Goal: Navigation & Orientation: Find specific page/section

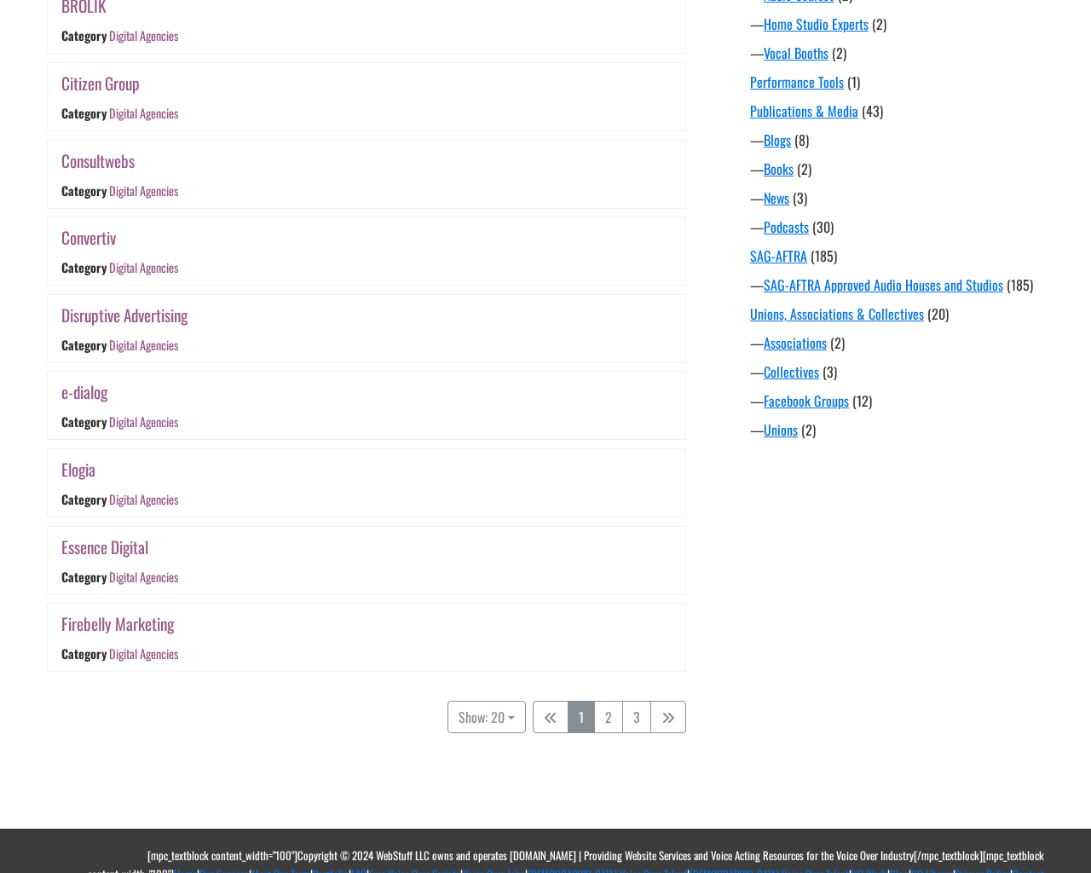
scroll to position [1280, 0]
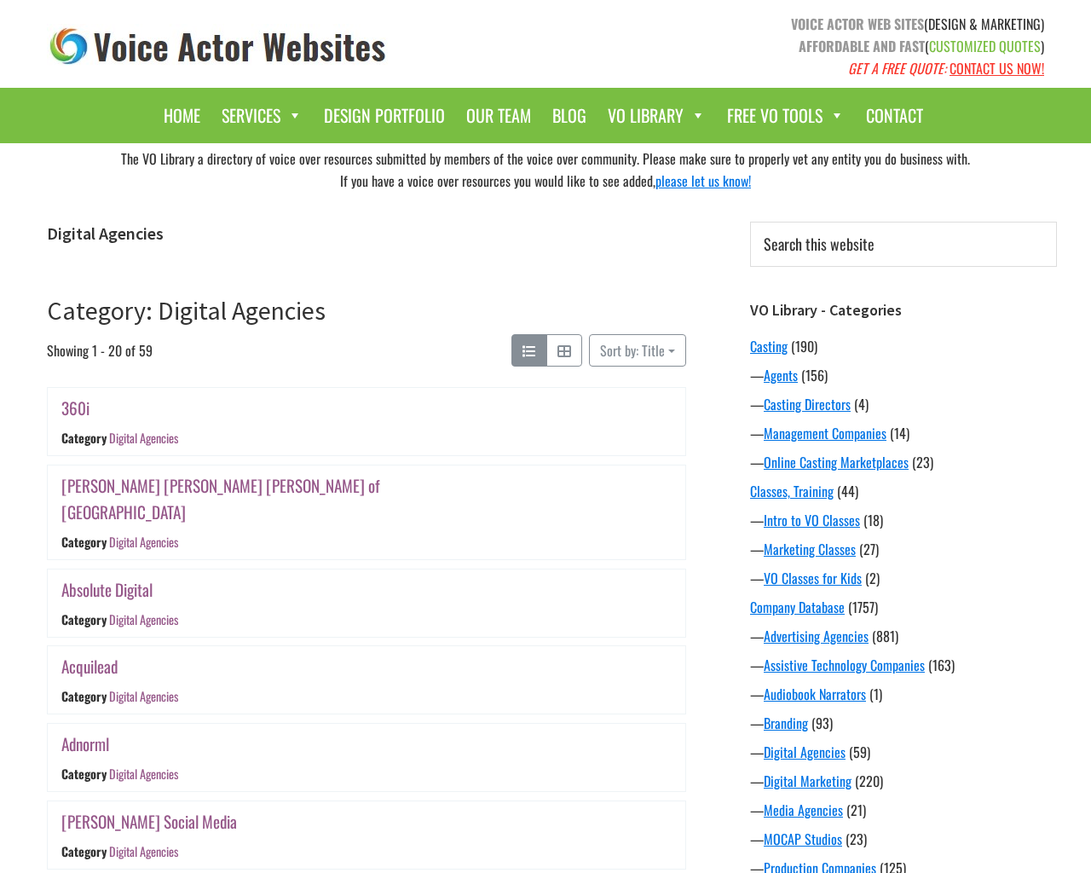
scroll to position [1280, 0]
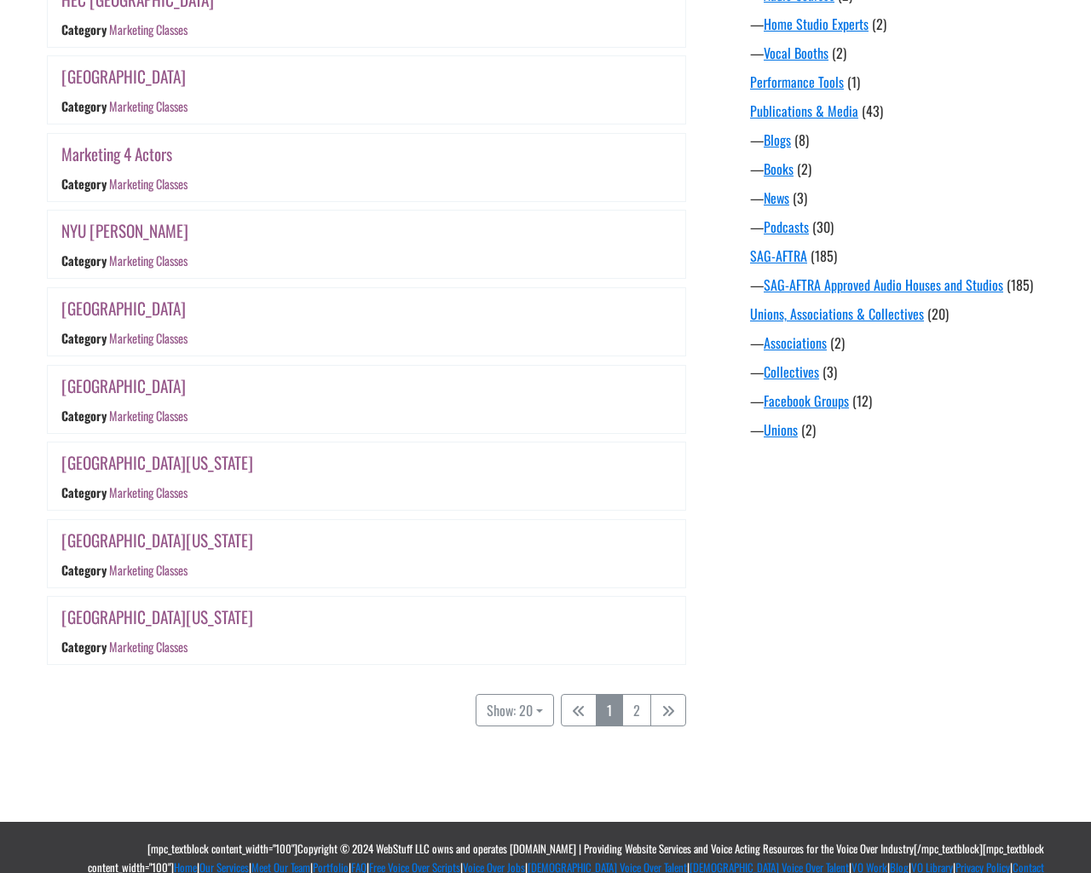
scroll to position [1299, 0]
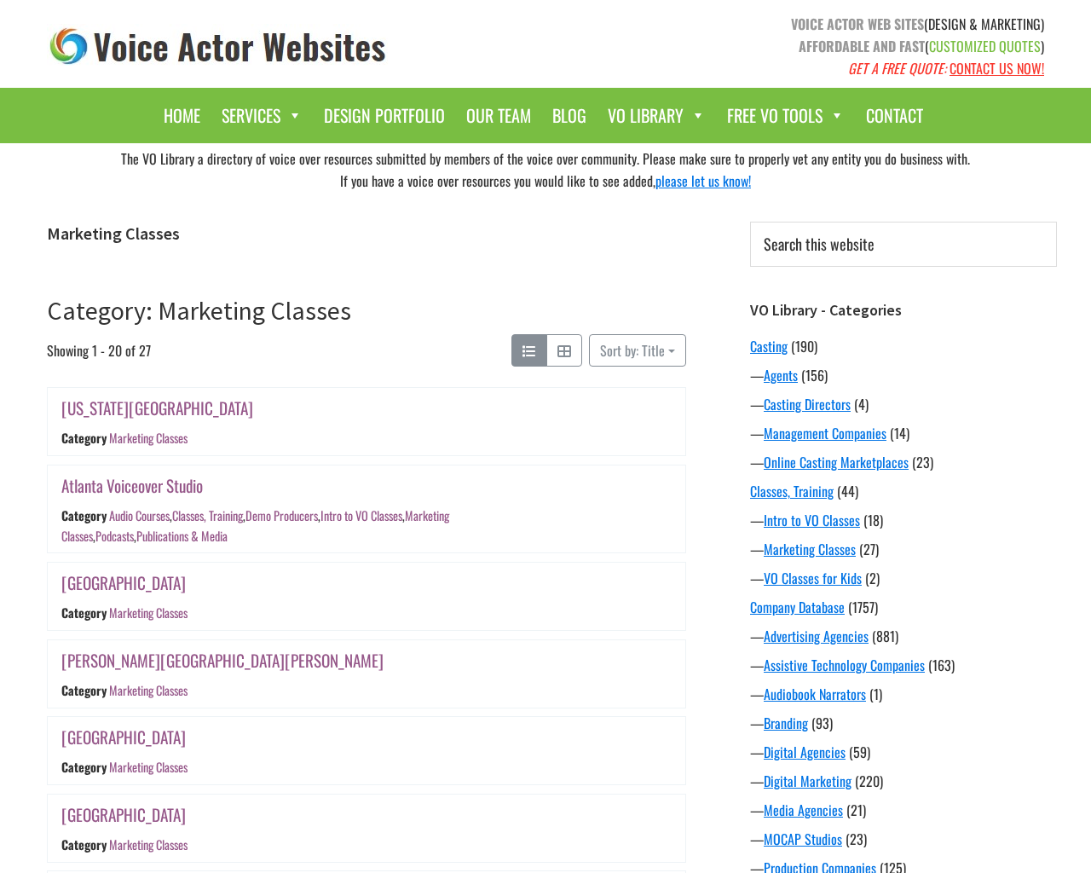
scroll to position [1299, 0]
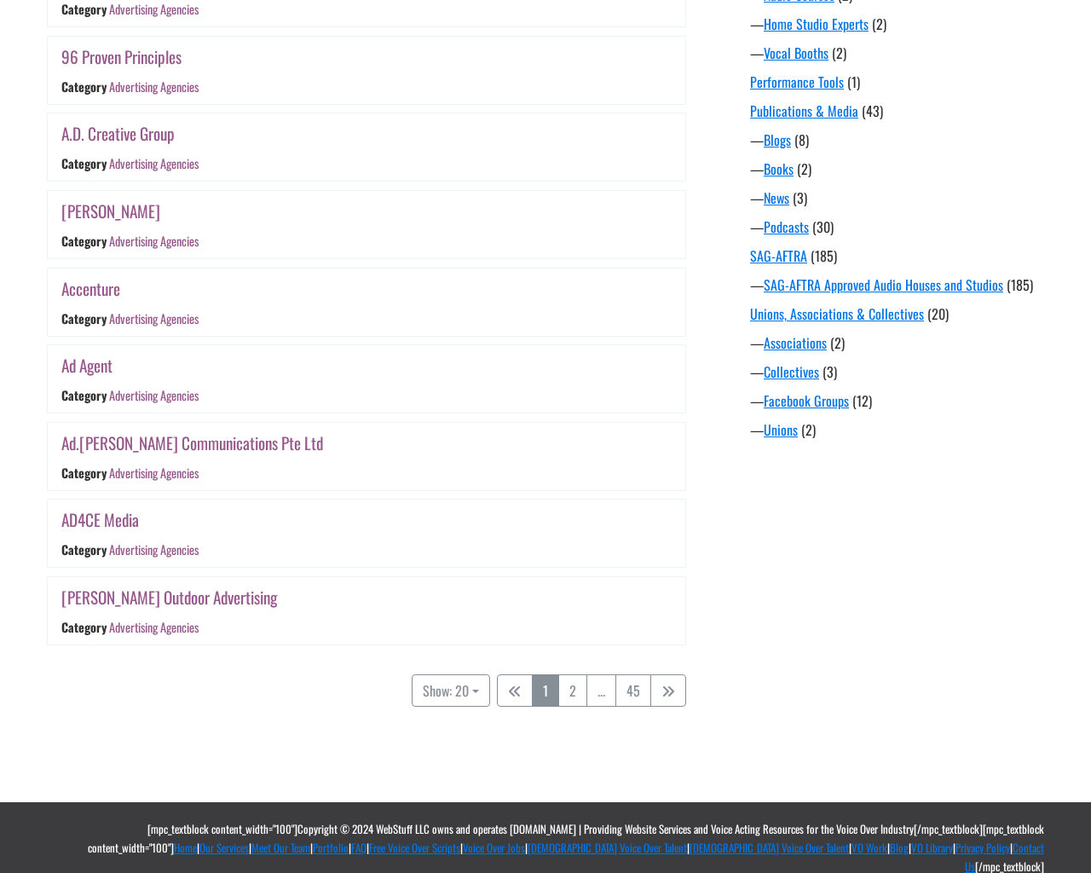
scroll to position [1280, 0]
